Goal: Task Accomplishment & Management: Manage account settings

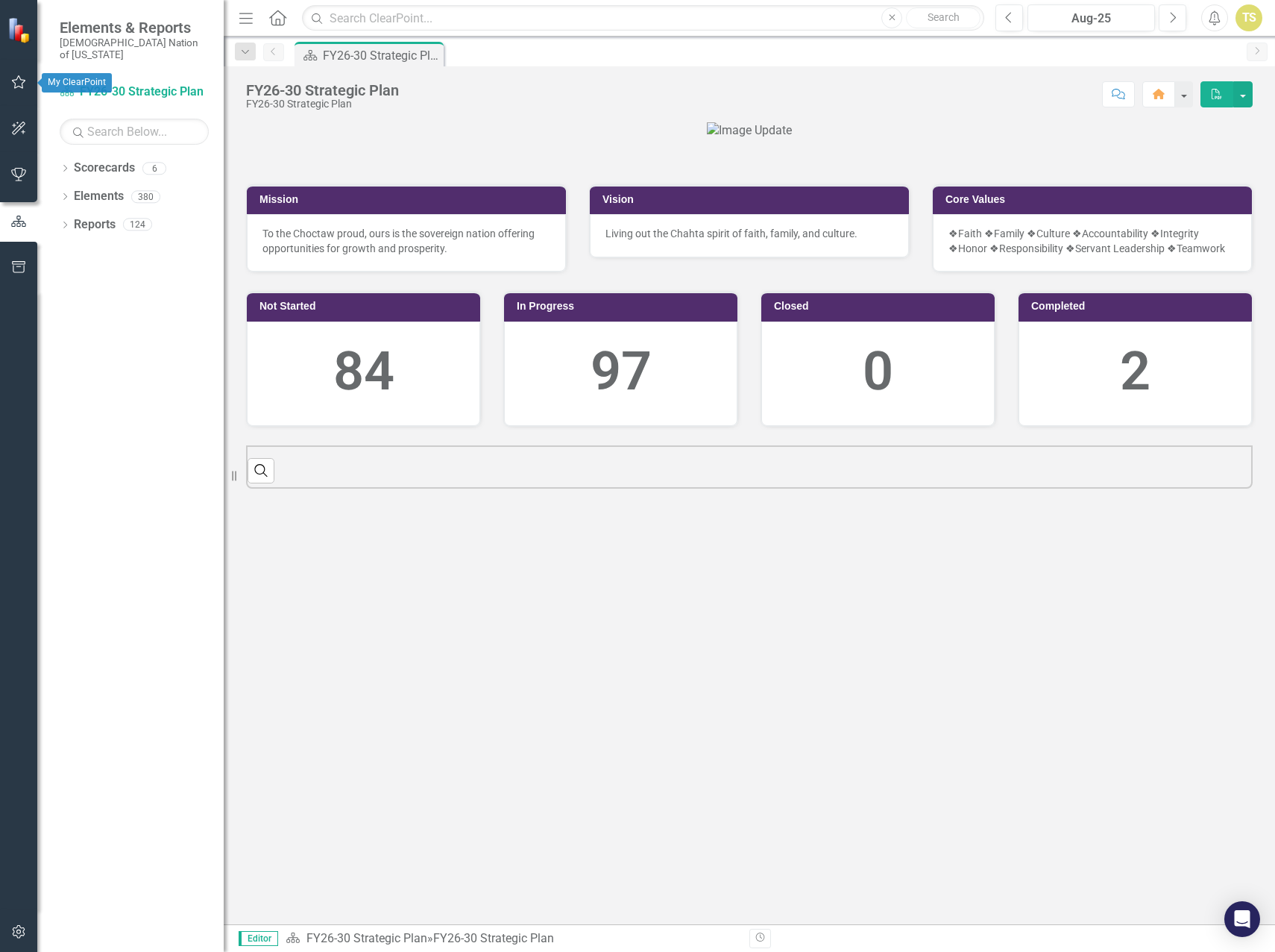
click at [26, 88] on icon "button" at bounding box center [19, 82] width 15 height 12
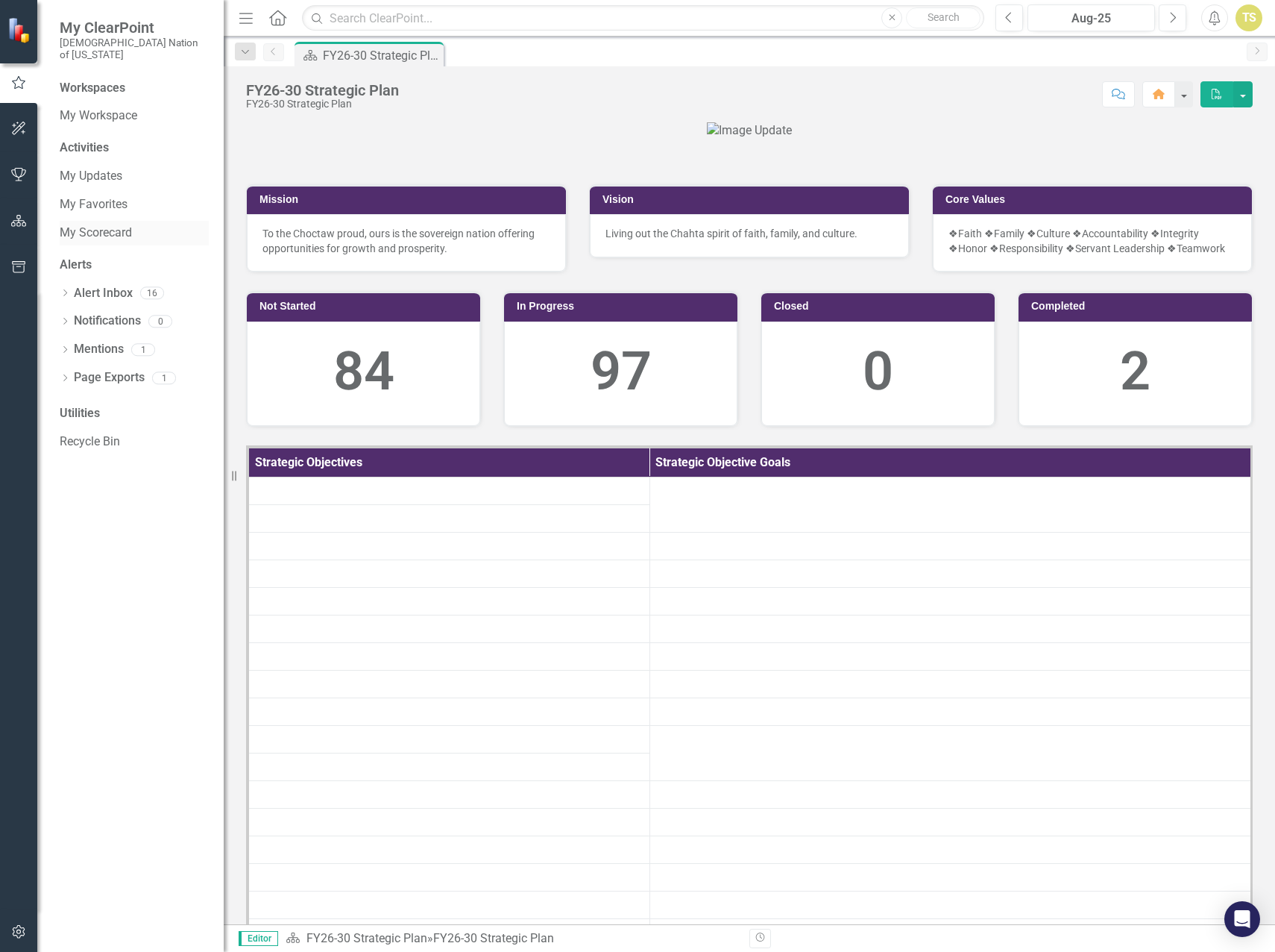
click at [100, 225] on link "My Scorecard" at bounding box center [134, 233] width 149 height 17
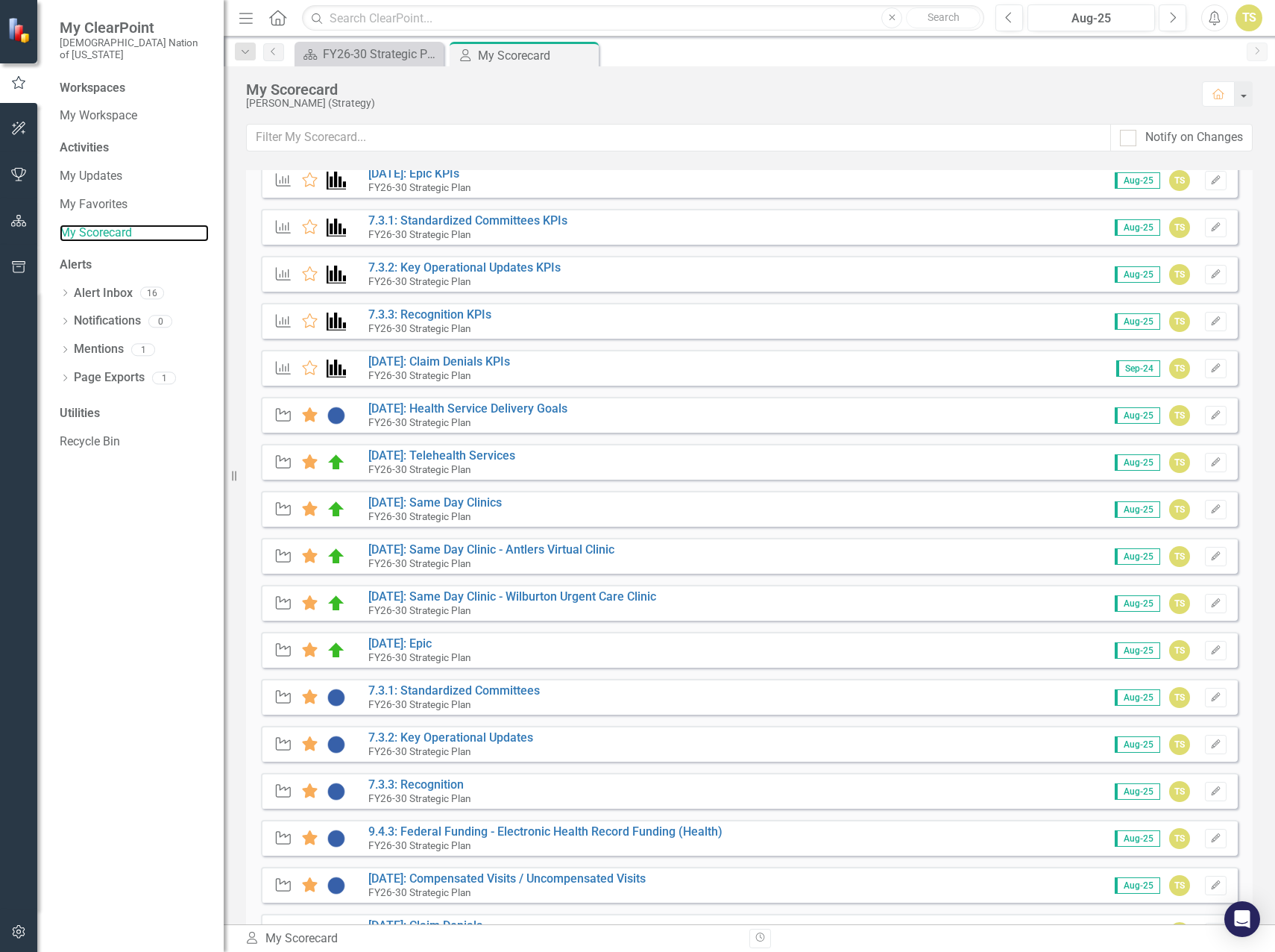
scroll to position [150, 0]
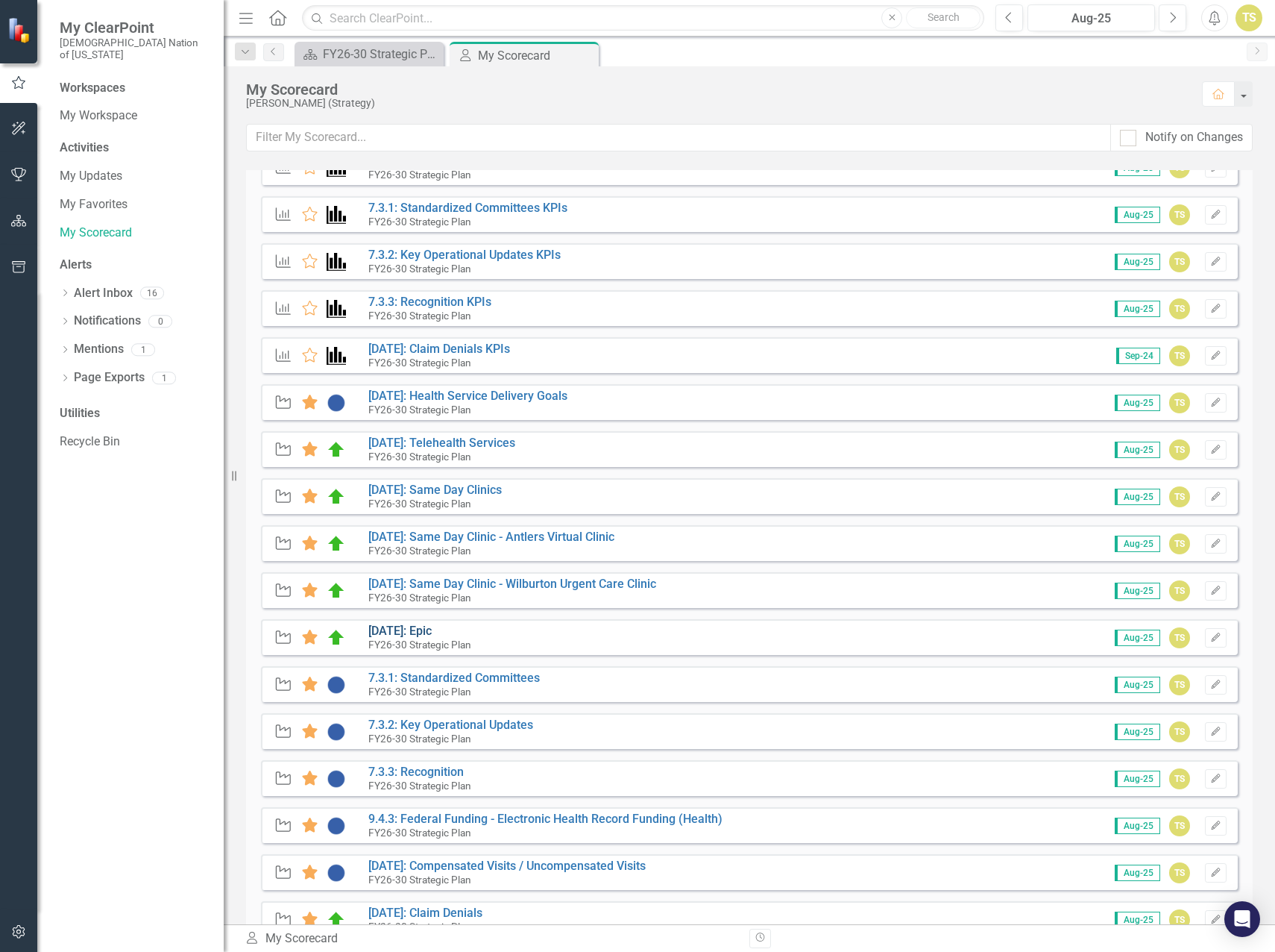
click at [410, 632] on link "[DATE]: Epic" at bounding box center [400, 630] width 64 height 14
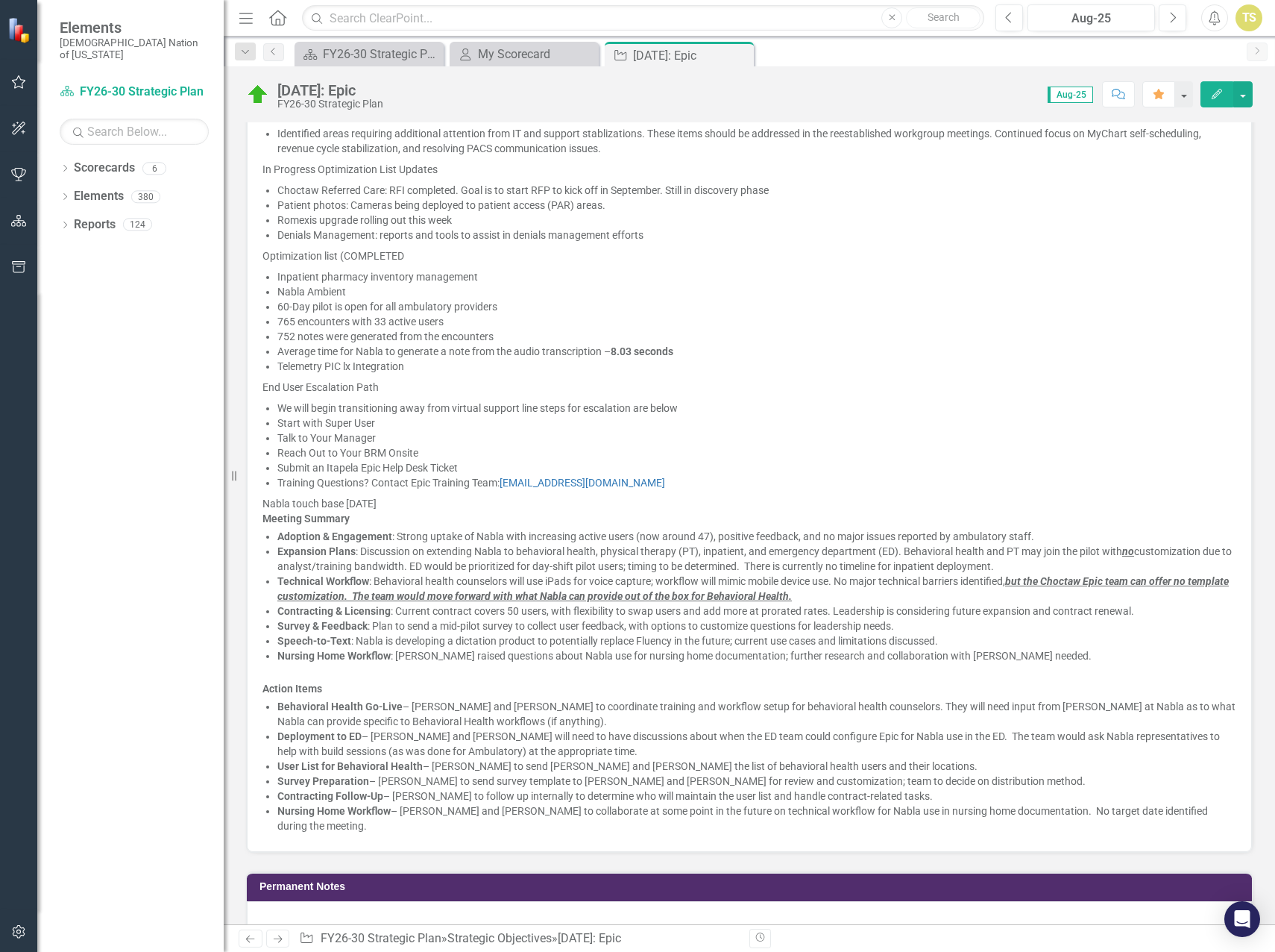
scroll to position [1044, 0]
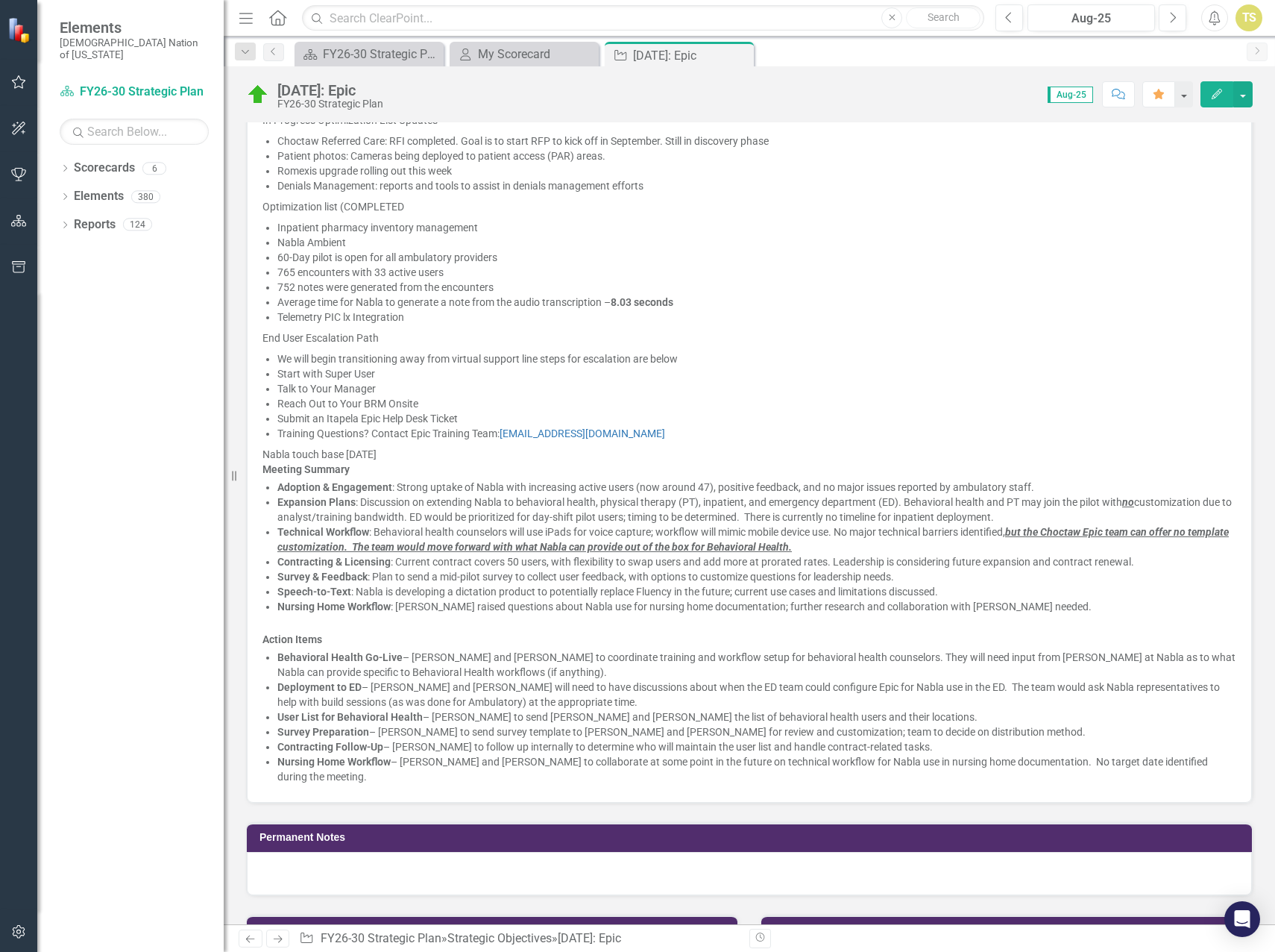
click at [1187, 739] on div "Contracting Follow-Up – [PERSON_NAME] to follow up internally to determine who …" at bounding box center [757, 746] width 959 height 14
click at [1187, 738] on div "Survey Preparation – [PERSON_NAME] to send survey template to [PERSON_NAME] and…" at bounding box center [757, 731] width 959 height 14
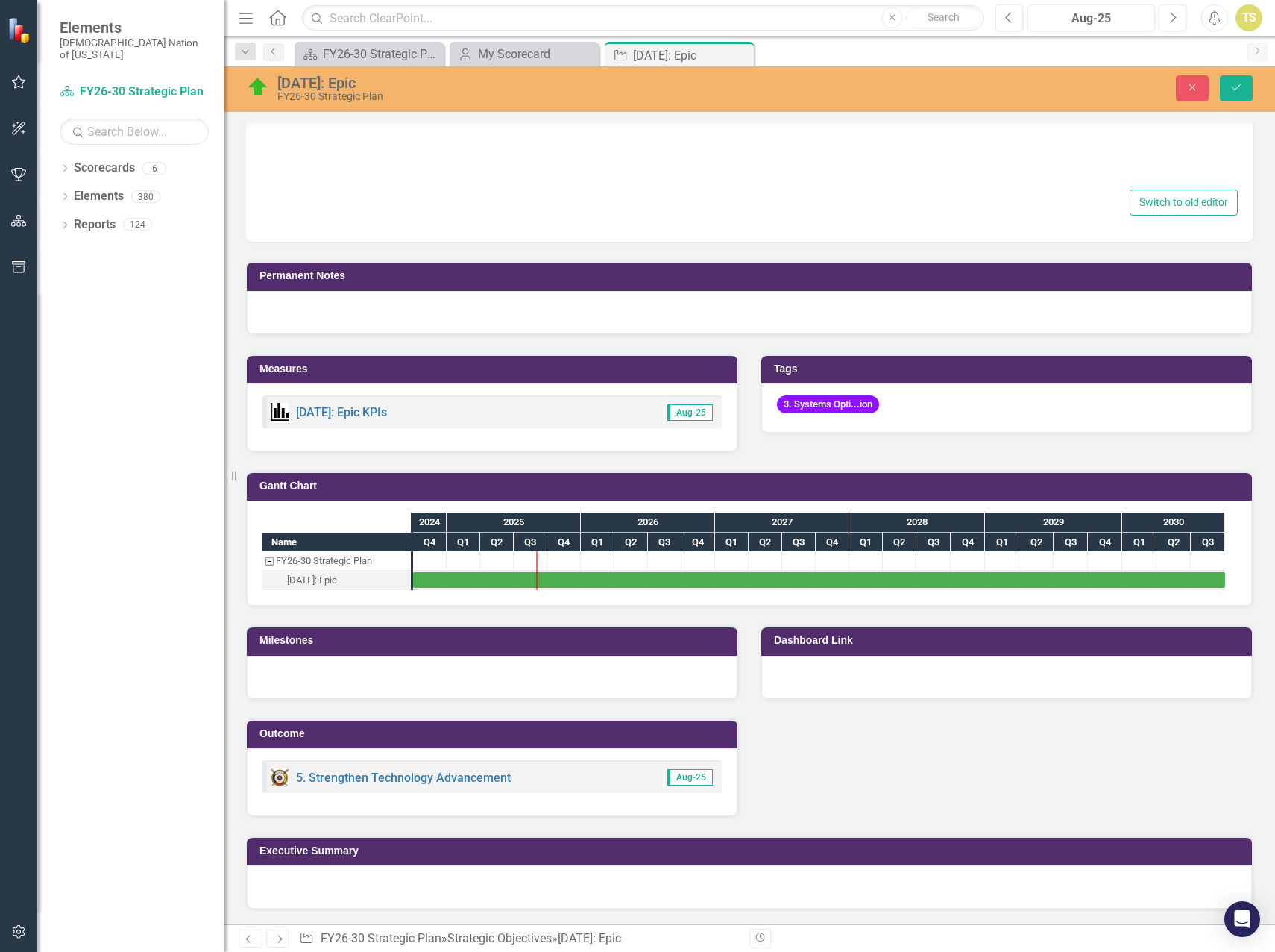
type textarea "<p>[DATE] - CNHSA Epic Steering Committee Meeting held. We are in the Optimizat…"
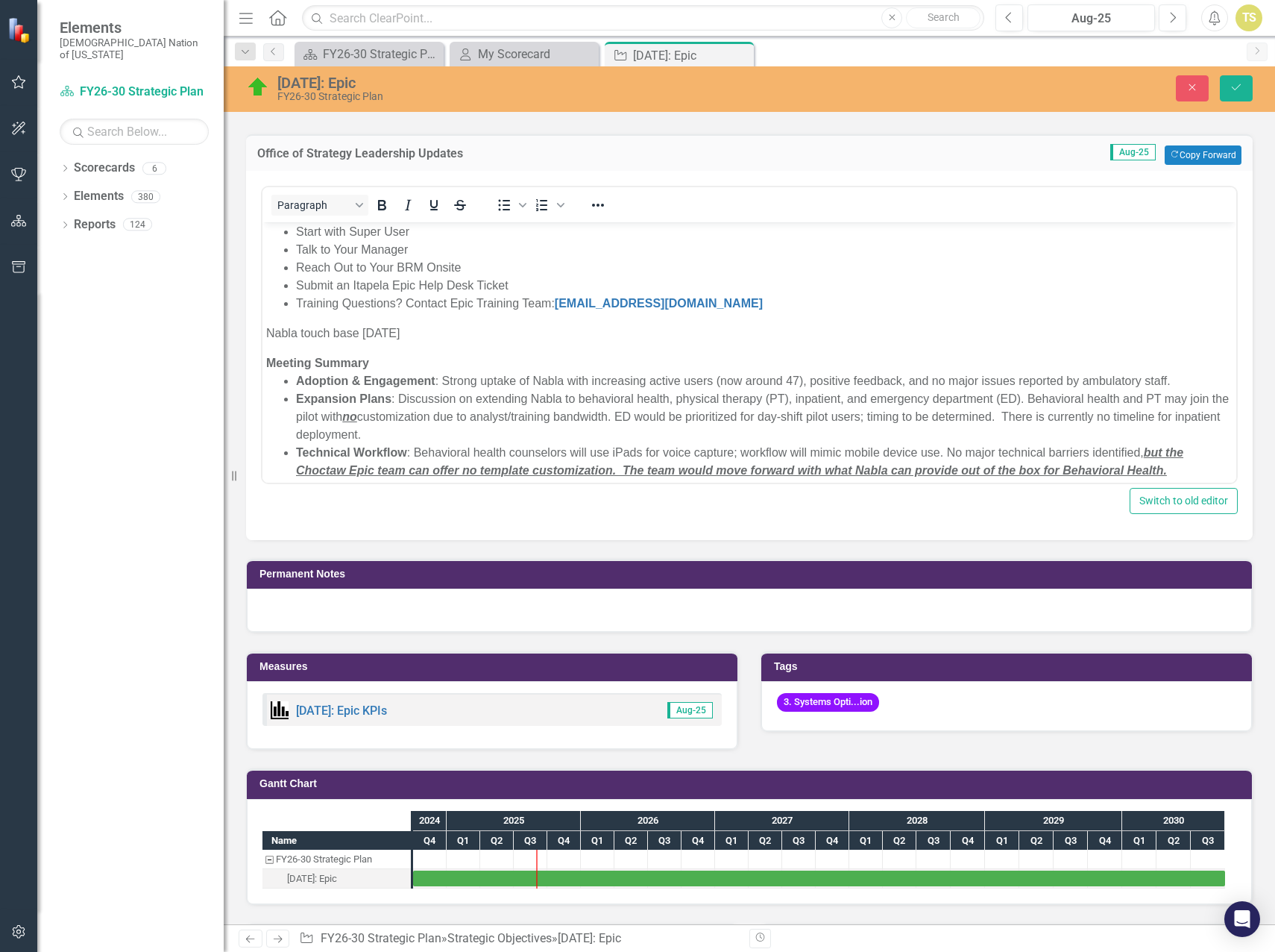
scroll to position [666, 0]
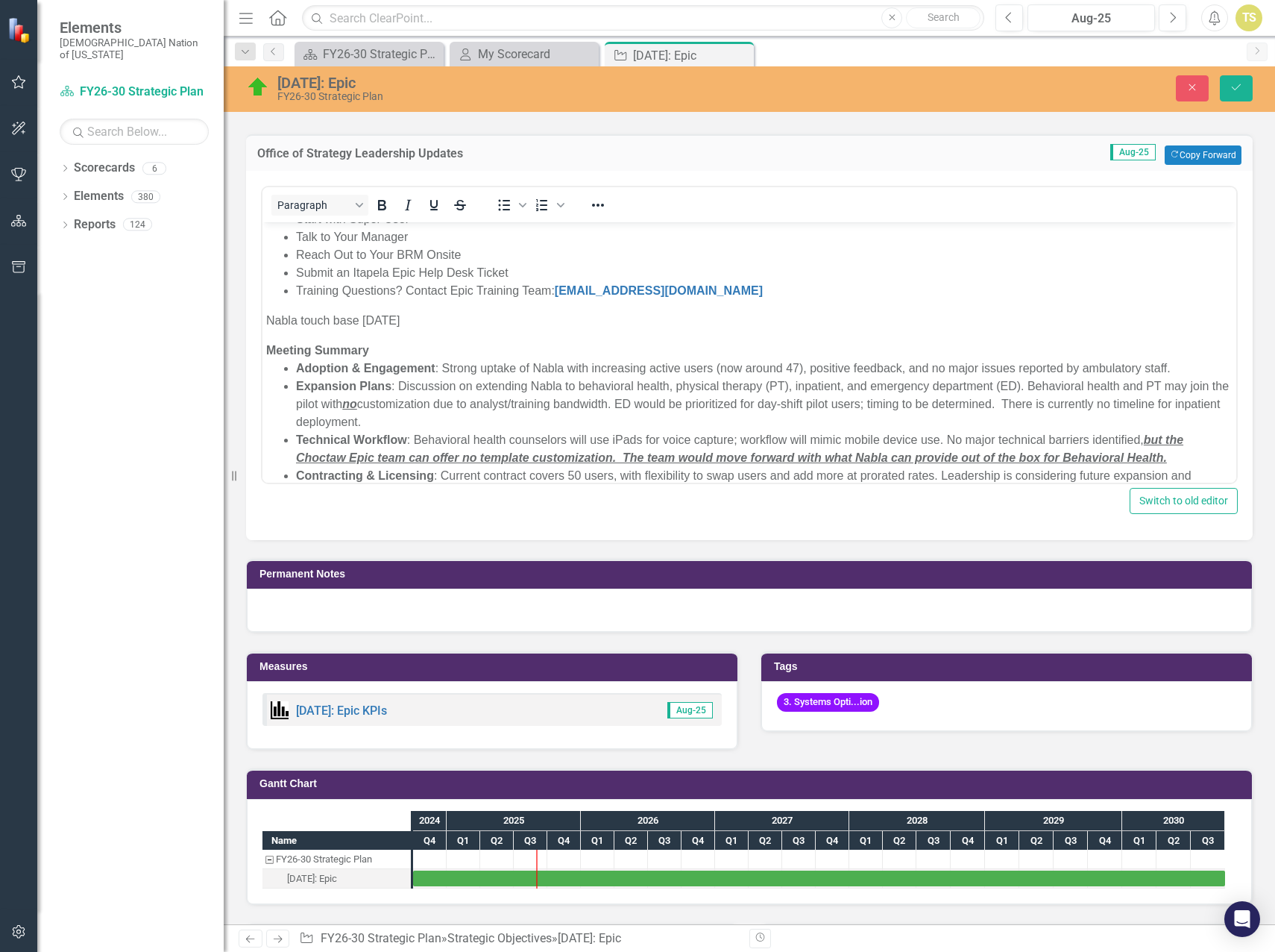
click at [817, 291] on li "Training Questions? Contact Epic Training Team: [EMAIL_ADDRESS][DOMAIN_NAME]" at bounding box center [764, 290] width 936 height 18
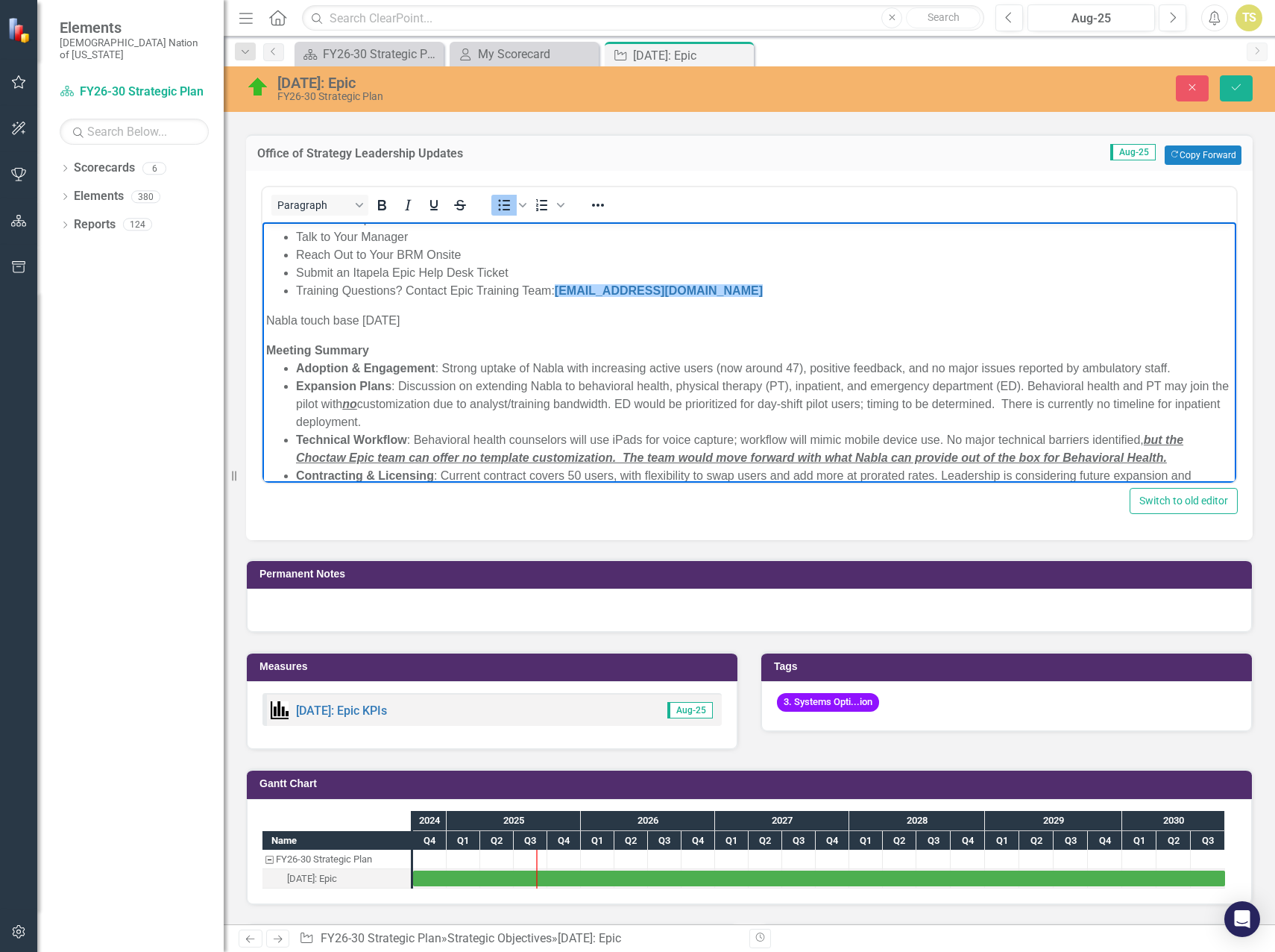
click at [267, 320] on p "Nabla touch base [DATE]" at bounding box center [749, 319] width 966 height 18
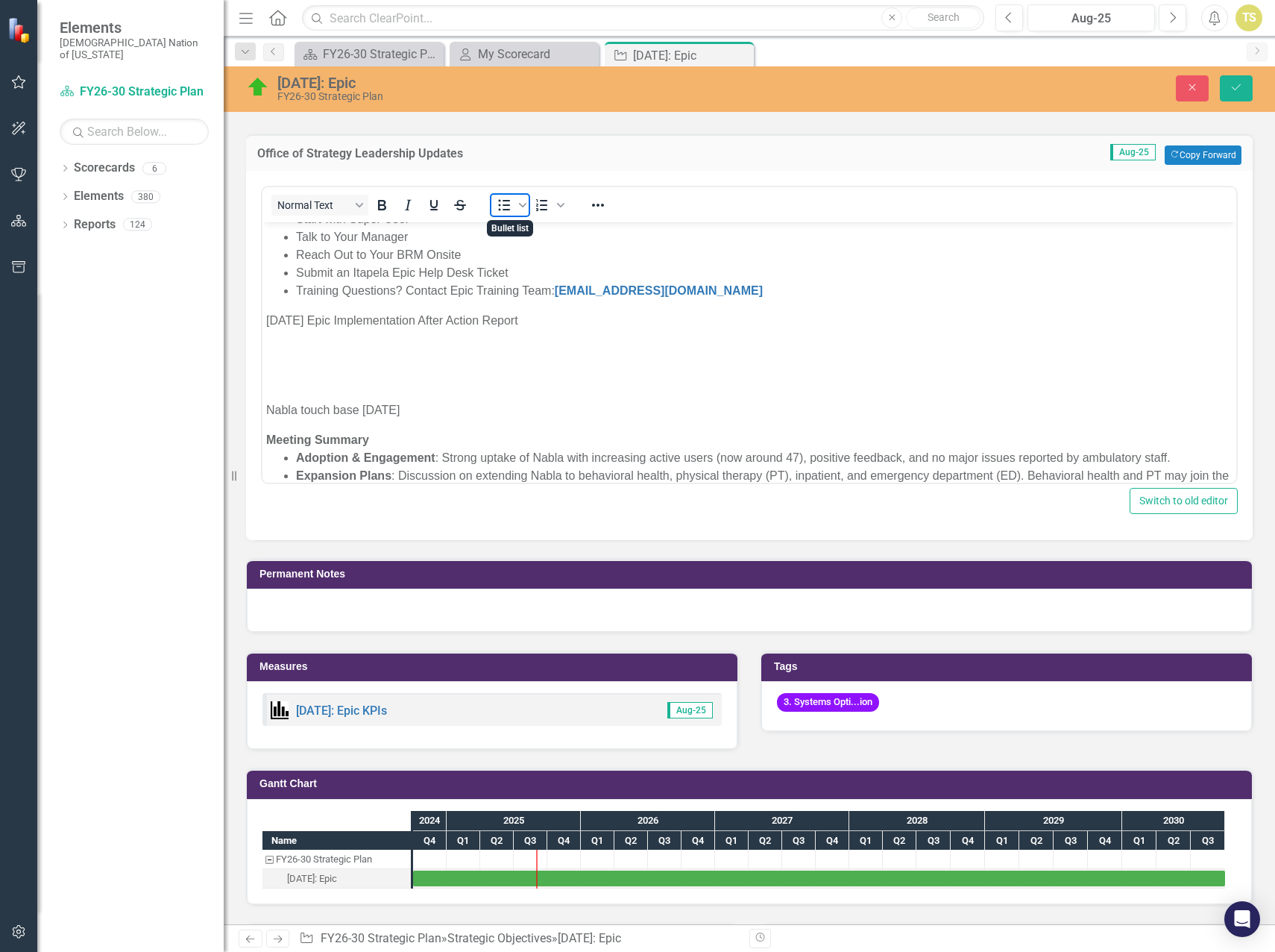
click at [502, 207] on icon "Bullet list" at bounding box center [503, 204] width 18 height 18
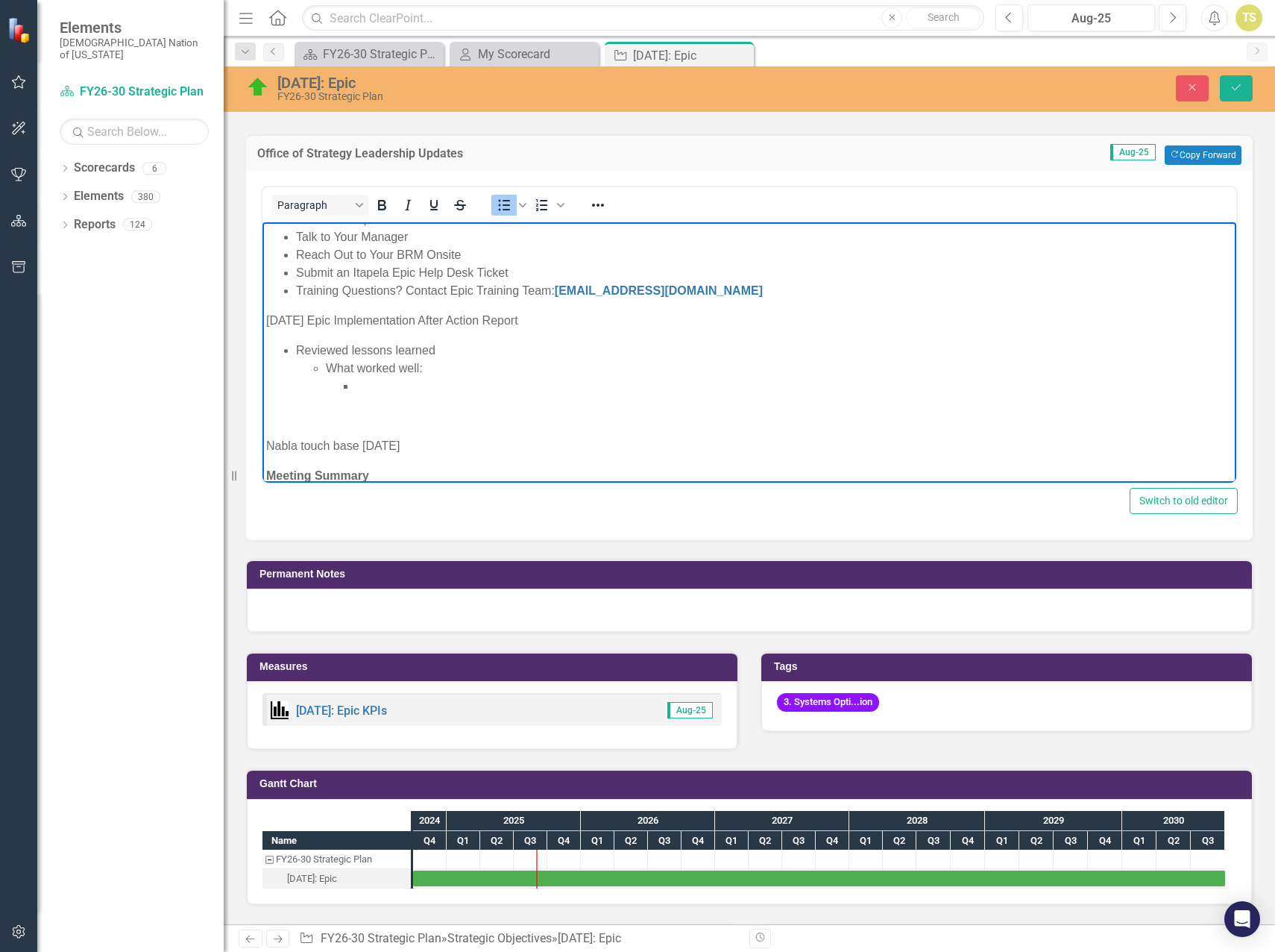
click at [373, 386] on li "Rich Text Area. Press ALT-0 for help." at bounding box center [794, 385] width 877 height 18
drag, startPoint x: 436, startPoint y: 367, endPoint x: 429, endPoint y: 376, distance: 11.4
click at [429, 376] on li "What worked well:" at bounding box center [779, 376] width 907 height 36
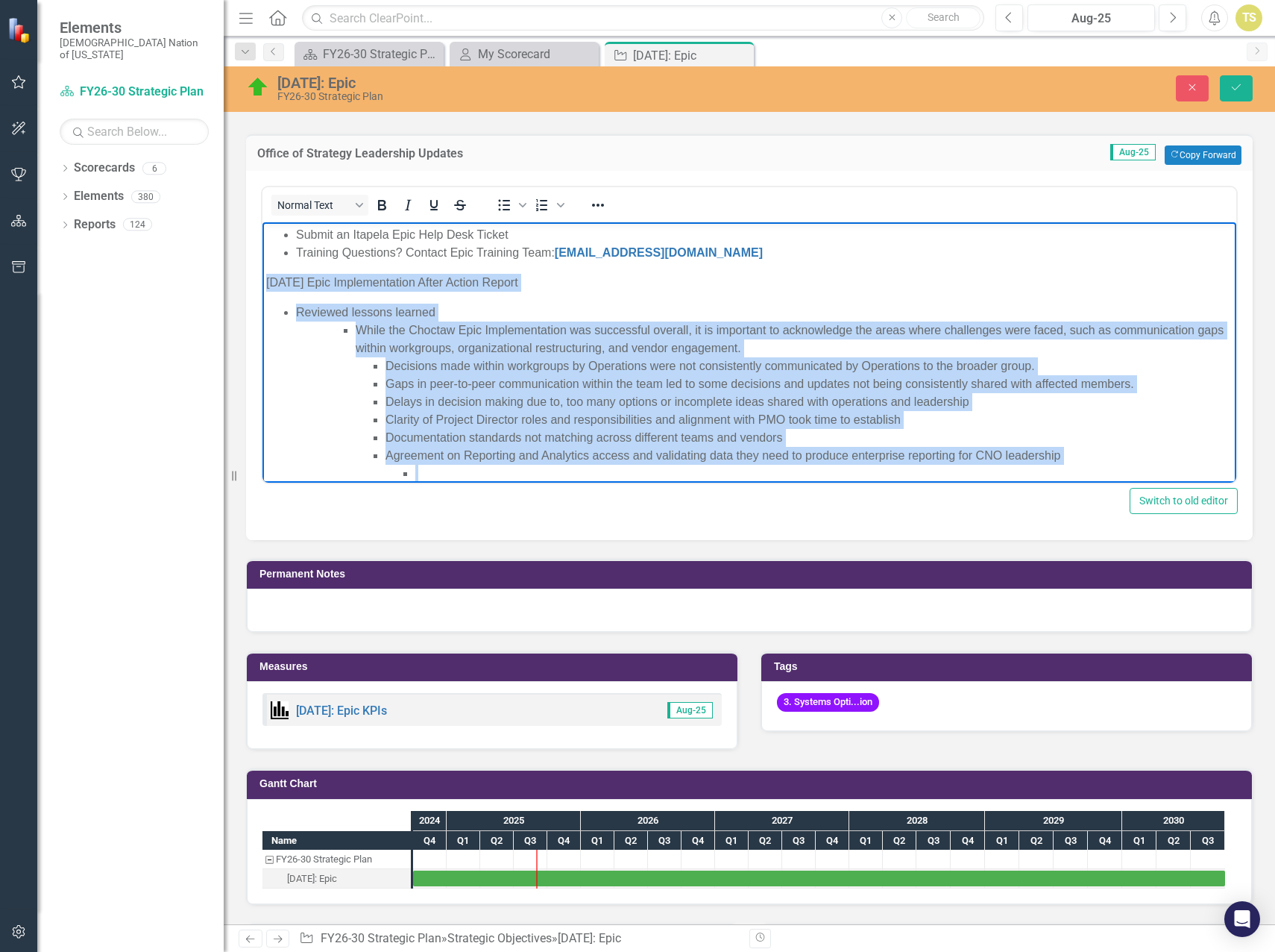
scroll to position [735, 0]
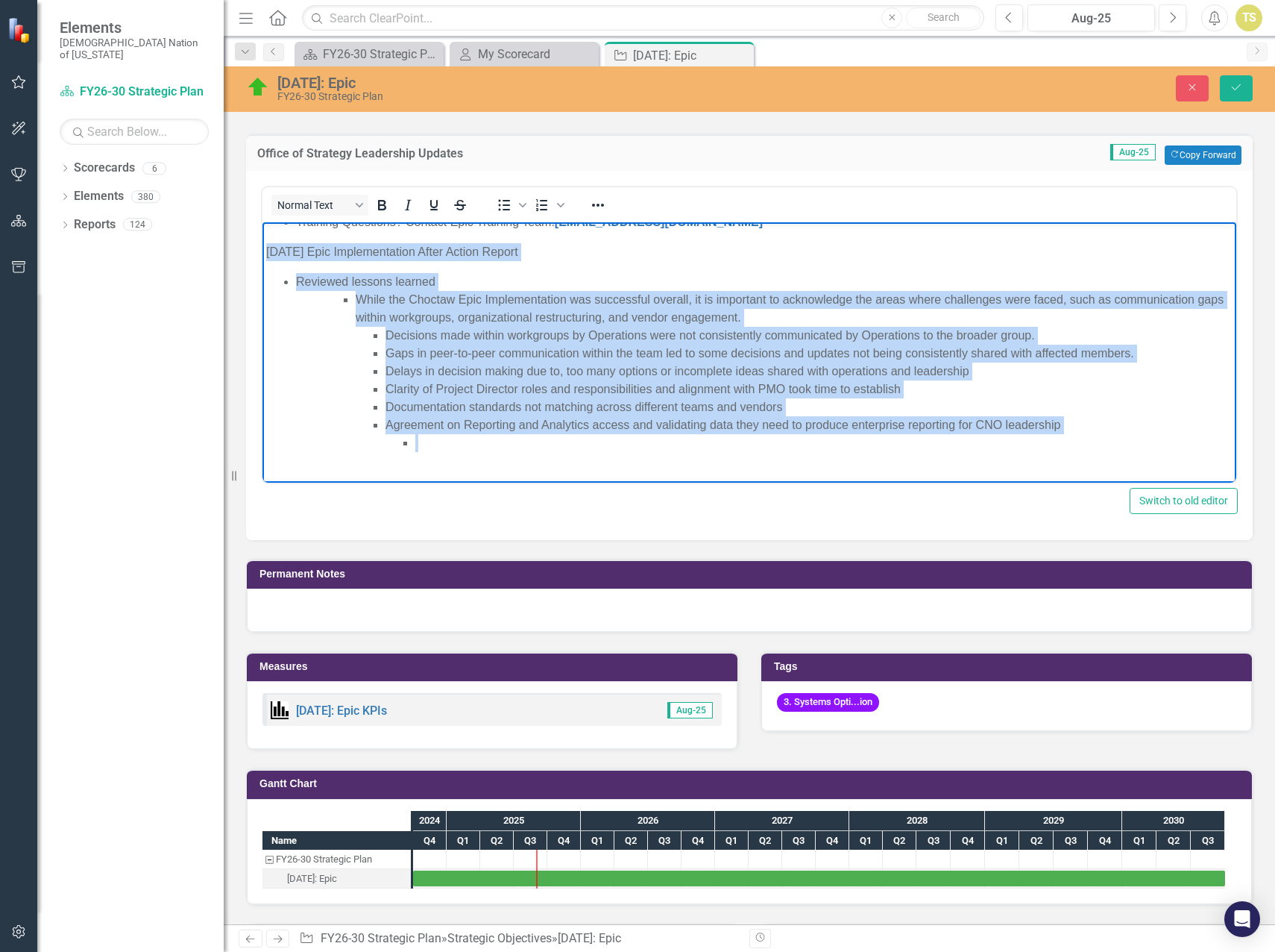
drag, startPoint x: 267, startPoint y: 278, endPoint x: 1064, endPoint y: 433, distance: 811.9
click at [1064, 433] on body "[DATE] - CNHSA Epic Steering Committee Meeting held. We are in the Optimization…" at bounding box center [749, 242] width 974 height 1511
copy body "[DATE] Epic Implementation After Action Report Reviewed lessons learned While t…"
click at [416, 443] on li "Rich Text Area. Press ALT-0 for help." at bounding box center [824, 442] width 817 height 18
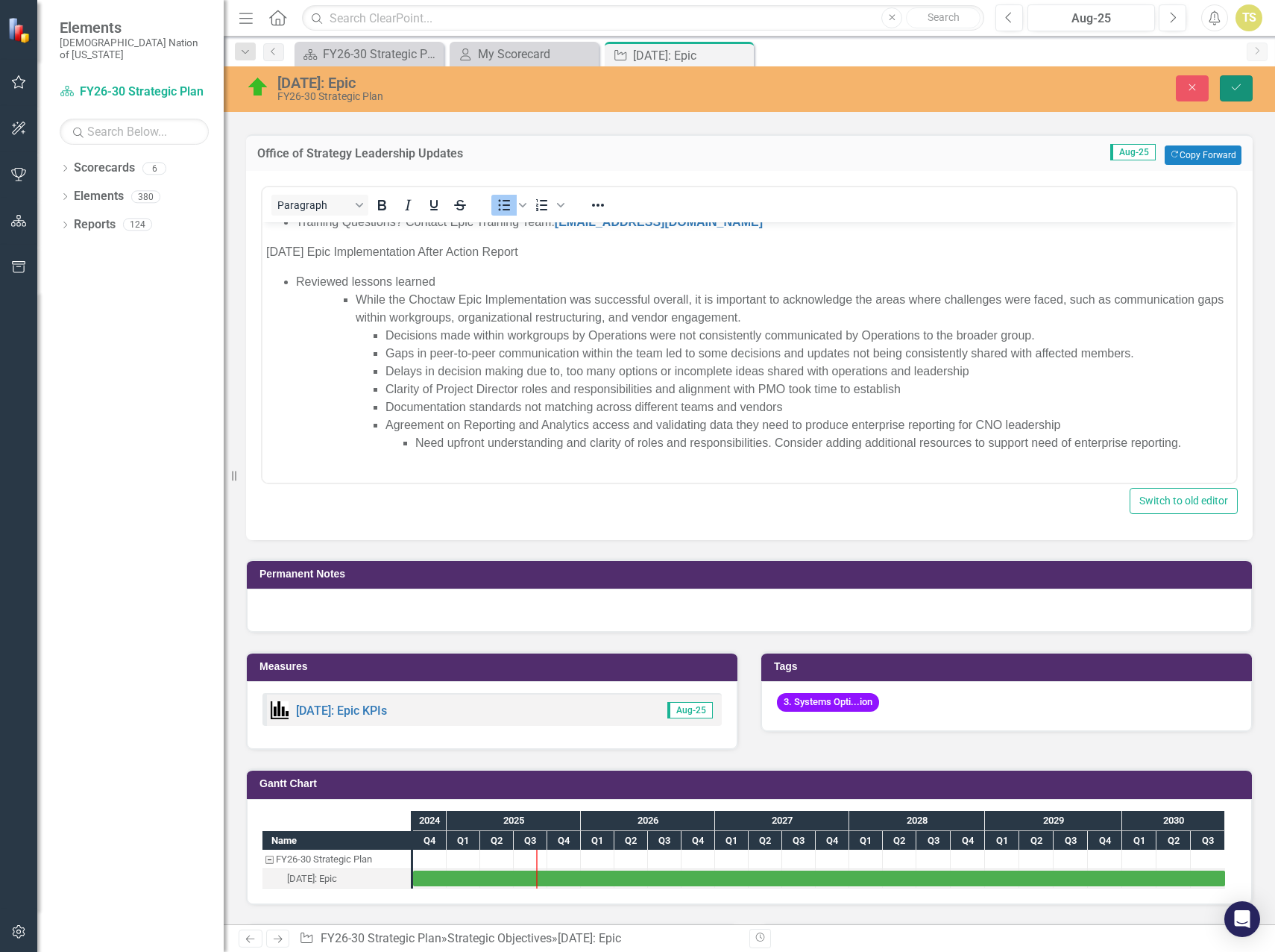
click at [1238, 91] on icon "Save" at bounding box center [1236, 87] width 14 height 11
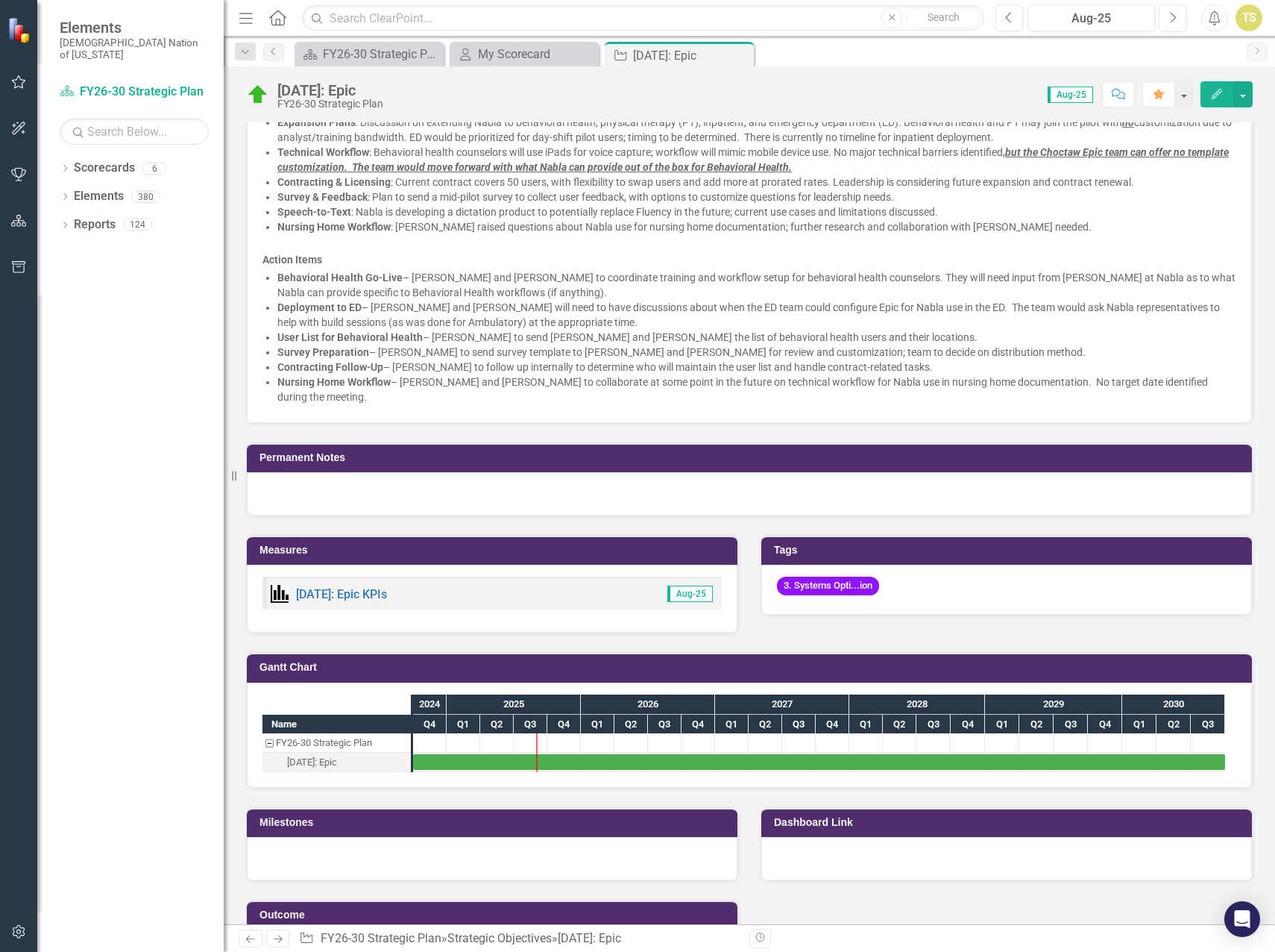
scroll to position [1797, 0]
